Goal: Find specific page/section: Find specific page/section

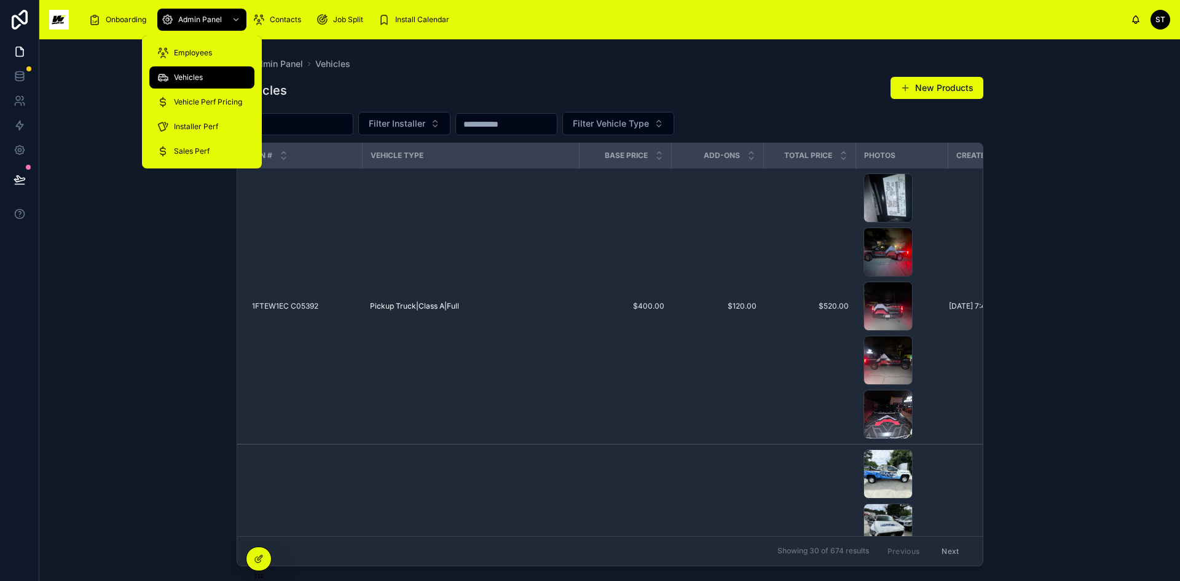
click at [192, 74] on span "Vehicles" at bounding box center [188, 78] width 29 height 10
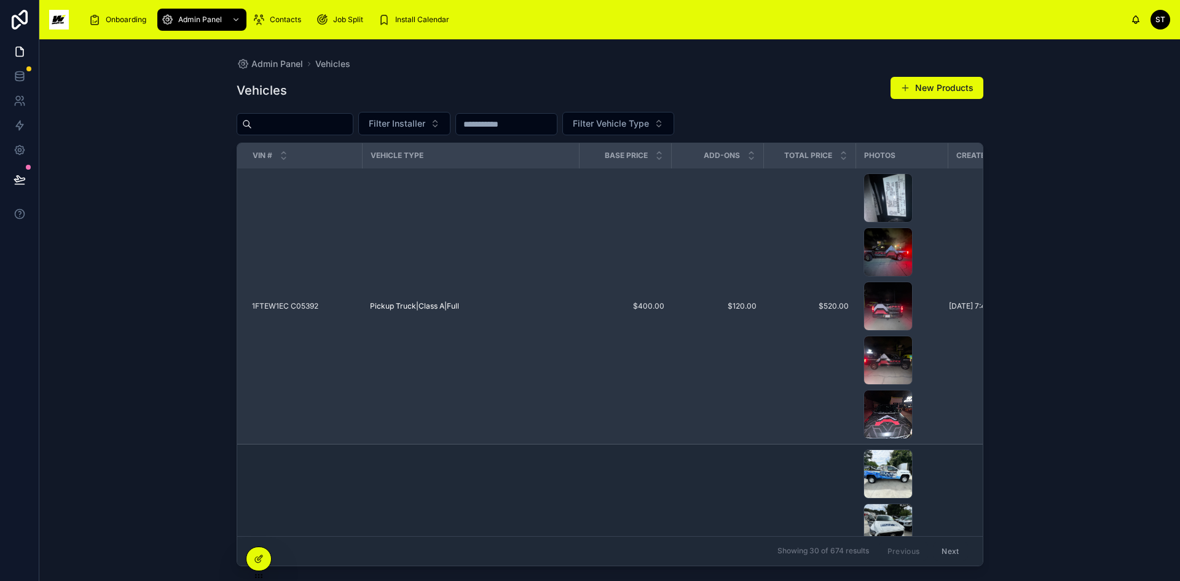
click at [647, 241] on td "$400.00 $400.00" at bounding box center [626, 306] width 92 height 276
